Goal: Find specific page/section: Find specific page/section

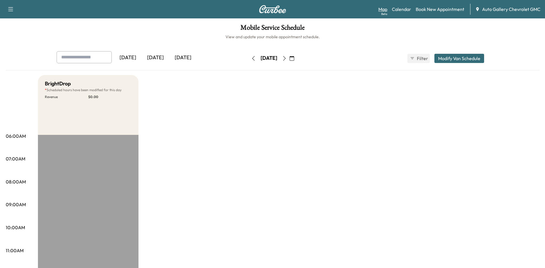
click at [386, 11] on link "Map Beta" at bounding box center [383, 9] width 9 height 7
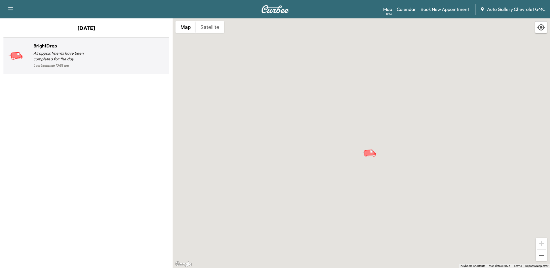
click at [53, 55] on p "All appointments have been completed for the day." at bounding box center [59, 56] width 53 height 12
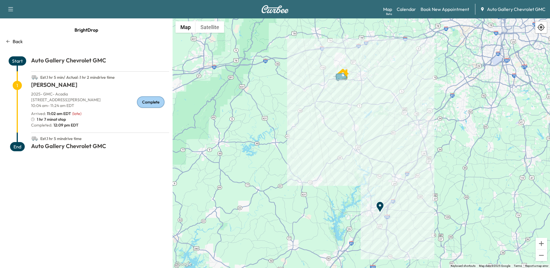
click at [344, 77] on icon "Van" at bounding box center [341, 76] width 12 height 7
click at [340, 77] on icon "Van" at bounding box center [341, 76] width 12 height 7
click at [346, 74] on icon "Van" at bounding box center [343, 77] width 20 height 10
click at [420, 117] on div "To activate drag with keyboard, press Alt + Enter. Once in keyboard drag state,…" at bounding box center [361, 143] width 377 height 250
click at [346, 85] on div "To activate drag with keyboard, press Alt + Enter. Once in keyboard drag state,…" at bounding box center [361, 143] width 377 height 250
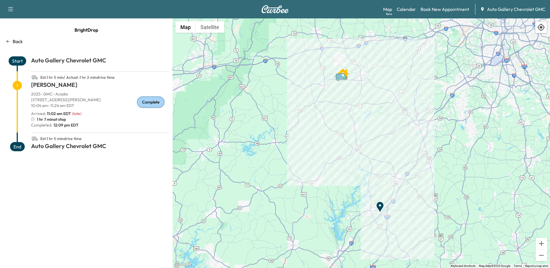
click at [342, 76] on icon "Van" at bounding box center [343, 75] width 3 height 3
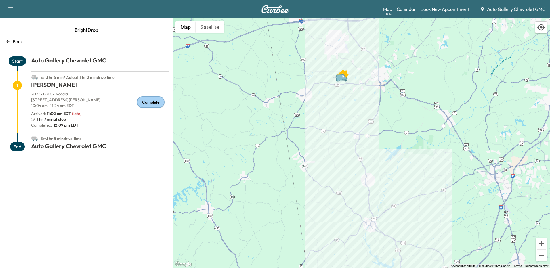
click at [339, 81] on circle "Van" at bounding box center [338, 81] width 1 height 1
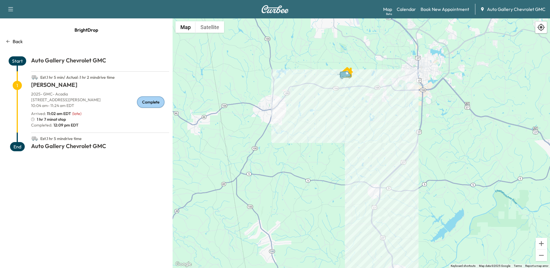
click at [347, 72] on icon "Van" at bounding box center [345, 74] width 12 height 7
click at [208, 25] on button "Satellite" at bounding box center [210, 27] width 28 height 12
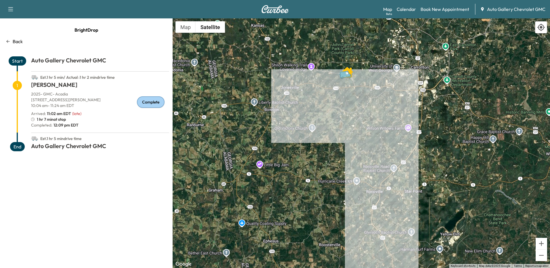
click at [348, 72] on icon "Van" at bounding box center [345, 74] width 12 height 7
click at [347, 74] on icon "Van" at bounding box center [347, 73] width 3 height 3
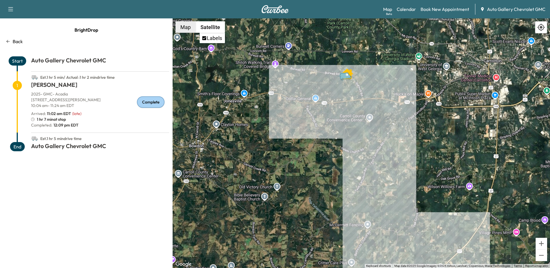
click at [189, 27] on button "Map" at bounding box center [185, 27] width 20 height 12
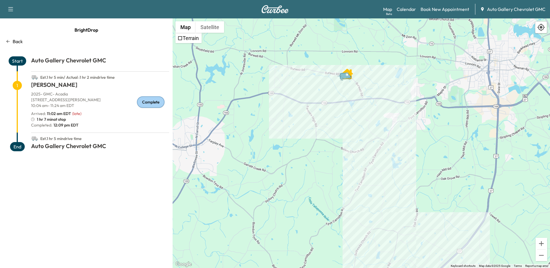
click at [78, 147] on h1 "Auto Gallery Chevrolet GMC" at bounding box center [100, 147] width 138 height 10
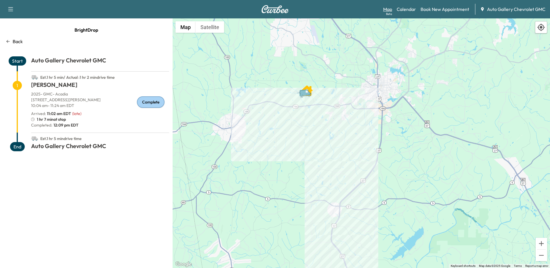
click at [390, 11] on link "Map Beta" at bounding box center [387, 9] width 9 height 7
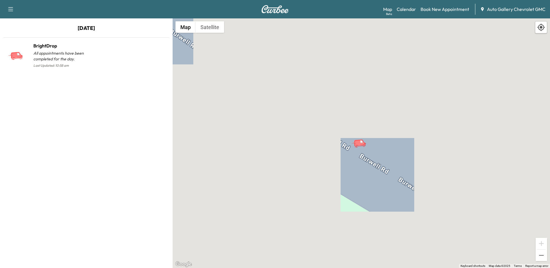
click at [360, 143] on icon "BrightDrop" at bounding box center [360, 142] width 12 height 7
click at [476, 79] on div "To activate drag with keyboard, press Alt + Enter. Once in keyboard drag state,…" at bounding box center [361, 143] width 377 height 250
click at [374, 90] on div "To activate drag with keyboard, press Alt + Enter. Once in keyboard drag state,…" at bounding box center [361, 143] width 377 height 250
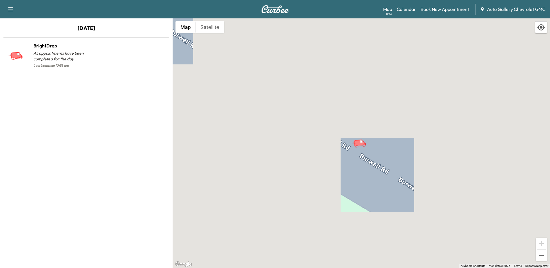
click at [358, 138] on icon "BrightDrop" at bounding box center [361, 143] width 20 height 10
click at [385, 15] on div "Support Log Out Map Beta Calendar Book New Appointment Auto Gallery Chevrolet G…" at bounding box center [275, 9] width 550 height 18
click at [387, 14] on div "Beta" at bounding box center [389, 14] width 6 height 4
click at [359, 66] on div "To activate drag with keyboard, press Alt + Enter. Once in keyboard drag state,…" at bounding box center [361, 143] width 377 height 250
click at [355, 142] on icon "BrightDrop" at bounding box center [360, 142] width 12 height 7
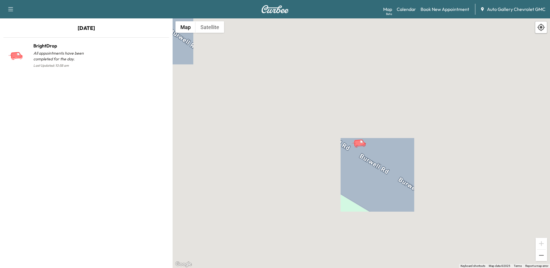
click at [439, 65] on div "To activate drag with keyboard, press Alt + Enter. Once in keyboard drag state,…" at bounding box center [361, 143] width 377 height 250
click at [411, 68] on div "To activate drag with keyboard, press Alt + Enter. Once in keyboard drag state,…" at bounding box center [361, 143] width 377 height 250
